Goal: Task Accomplishment & Management: Manage account settings

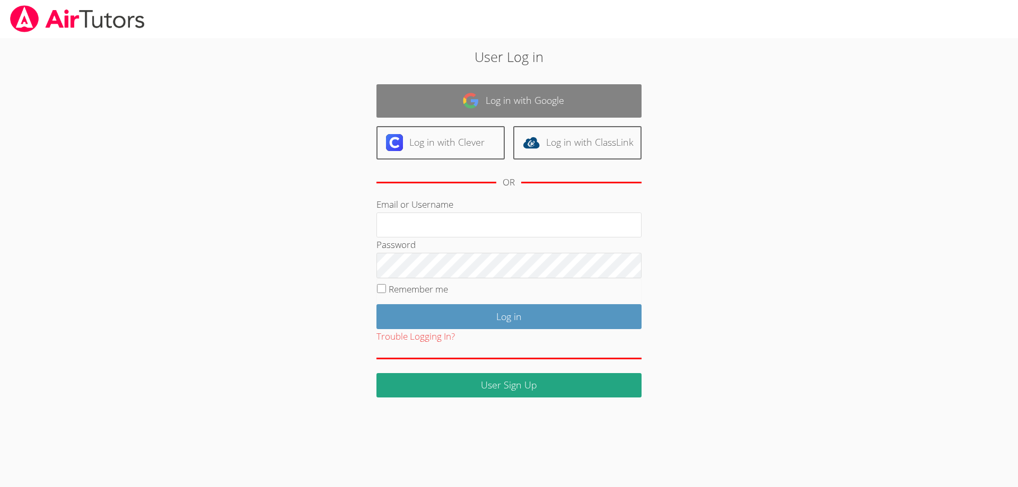
click at [470, 104] on img at bounding box center [470, 100] width 17 height 17
